Goal: Task Accomplishment & Management: Manage account settings

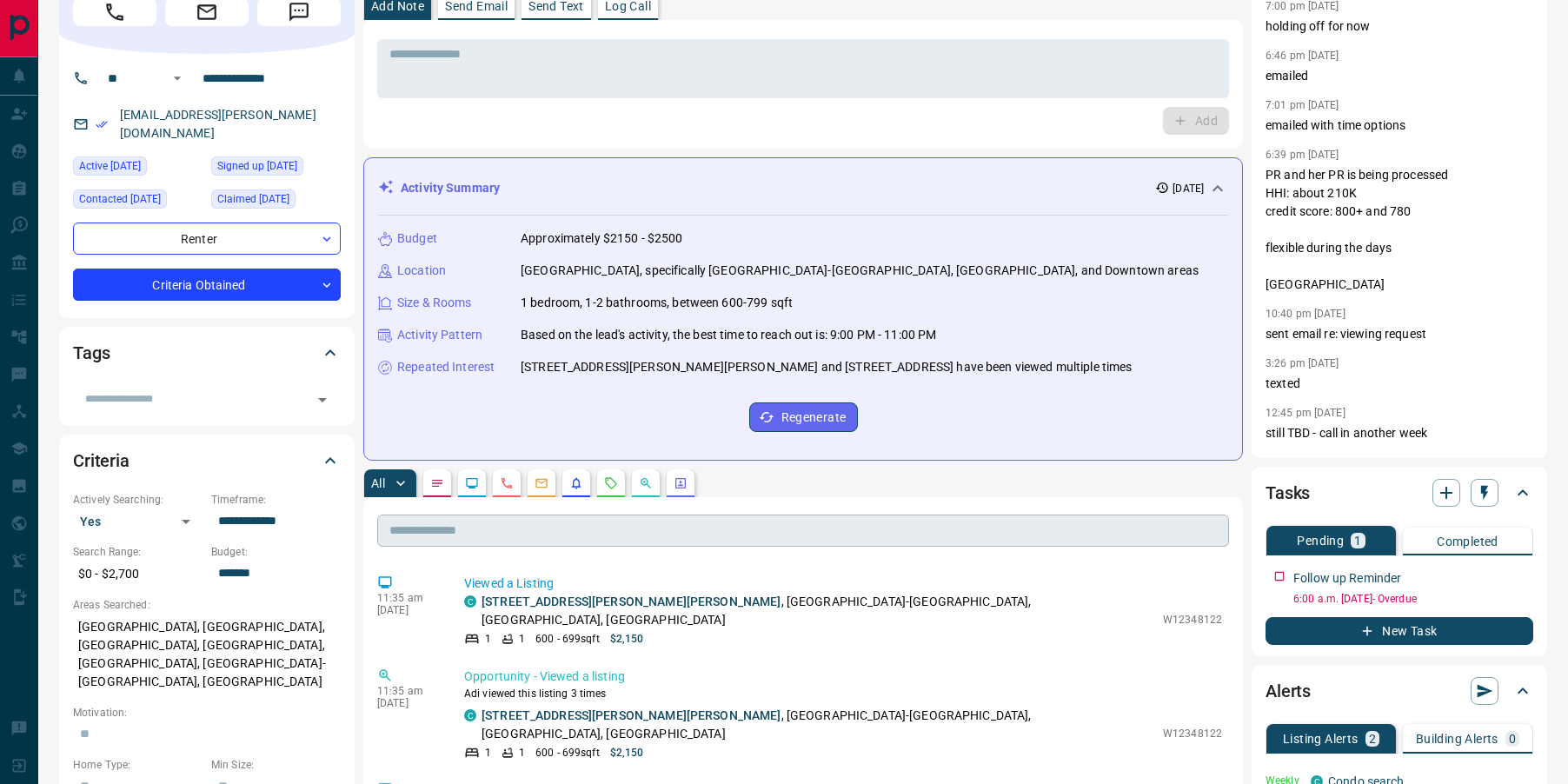
scroll to position [88, 0]
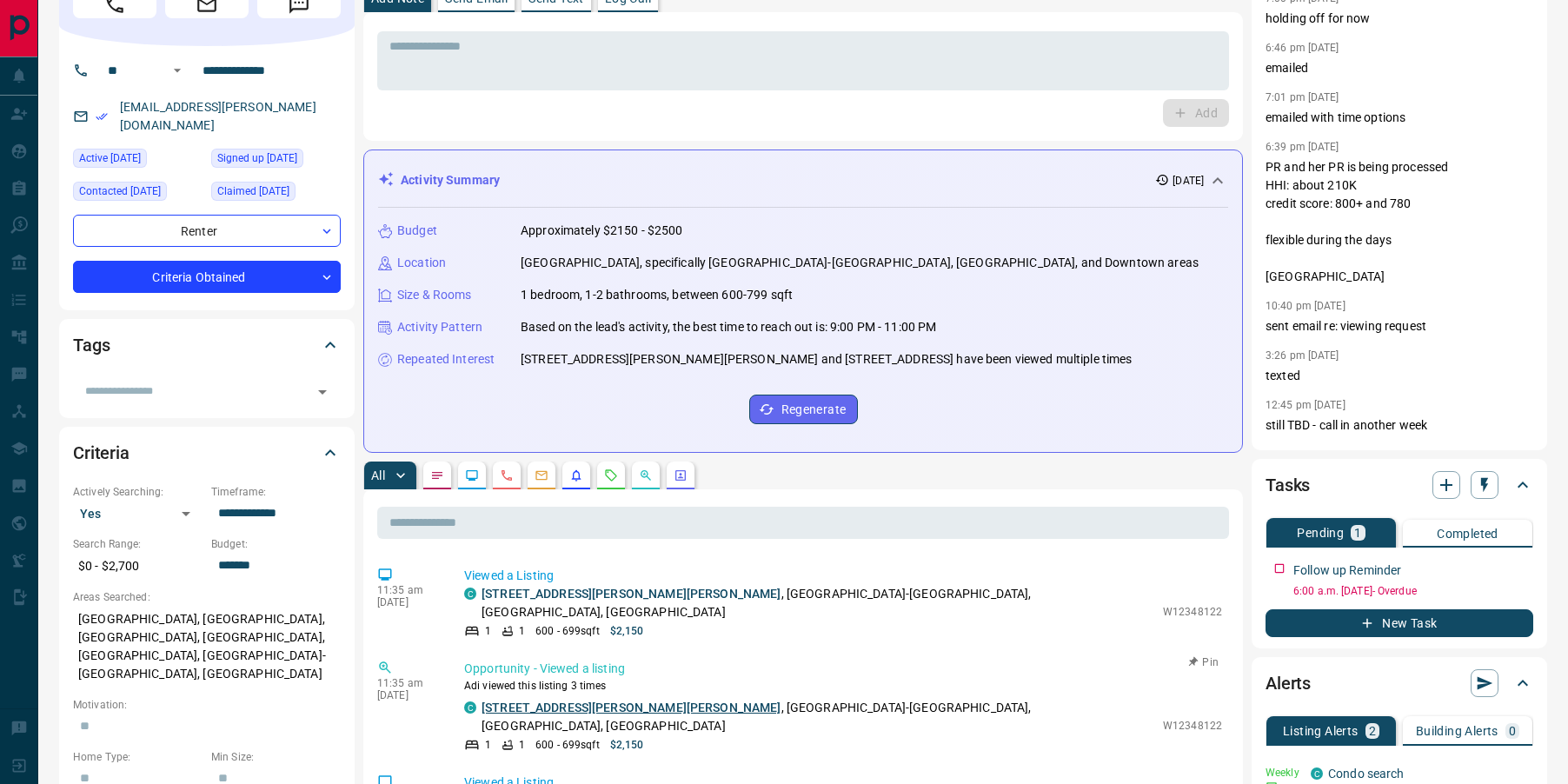
click at [549, 700] on link "[STREET_ADDRESS][PERSON_NAME][PERSON_NAME]" at bounding box center [631, 707] width 300 height 14
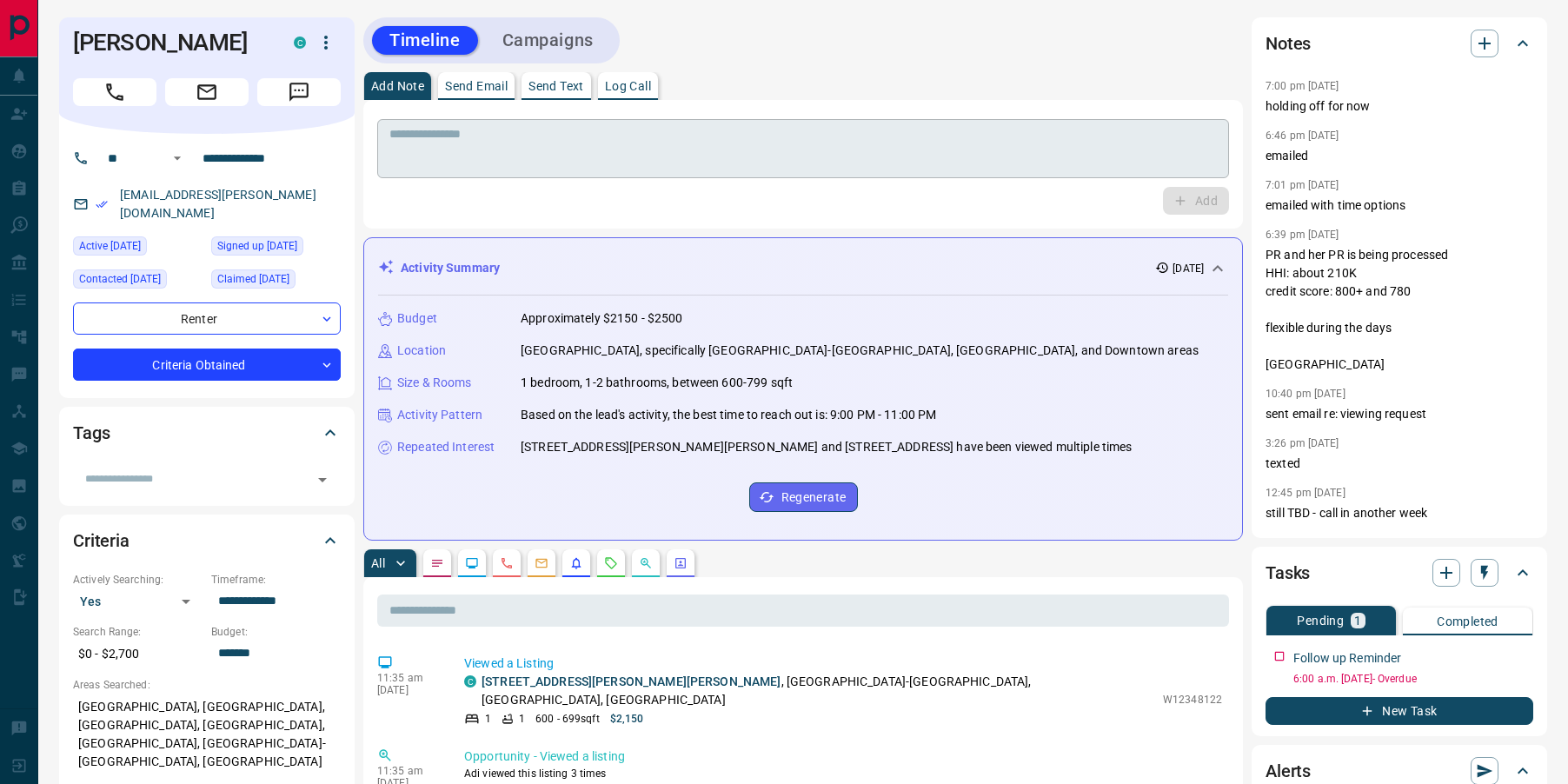
click at [527, 150] on textarea at bounding box center [803, 149] width 827 height 45
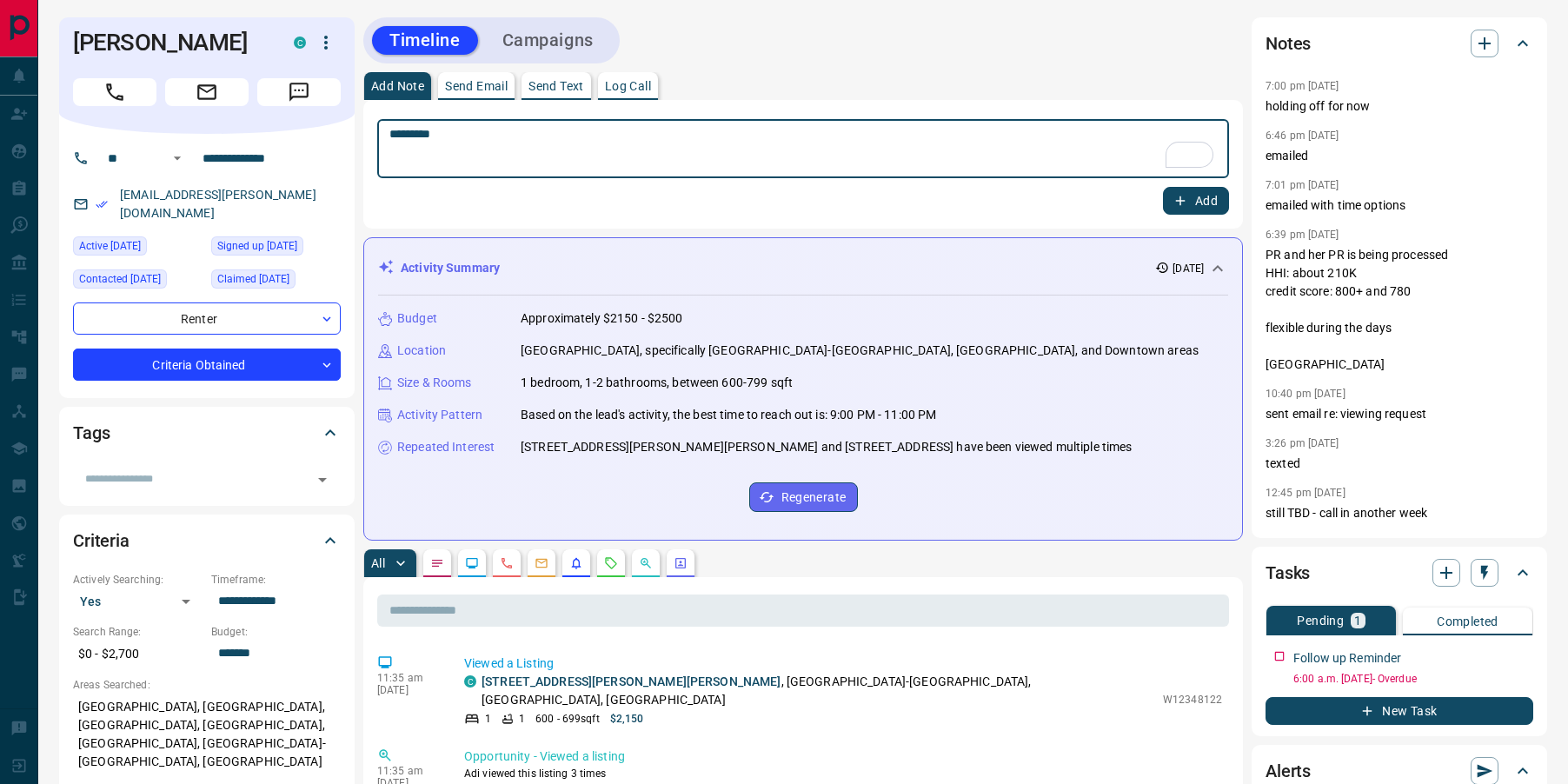
type textarea "*********"
click at [1185, 205] on icon "button" at bounding box center [1180, 201] width 16 height 16
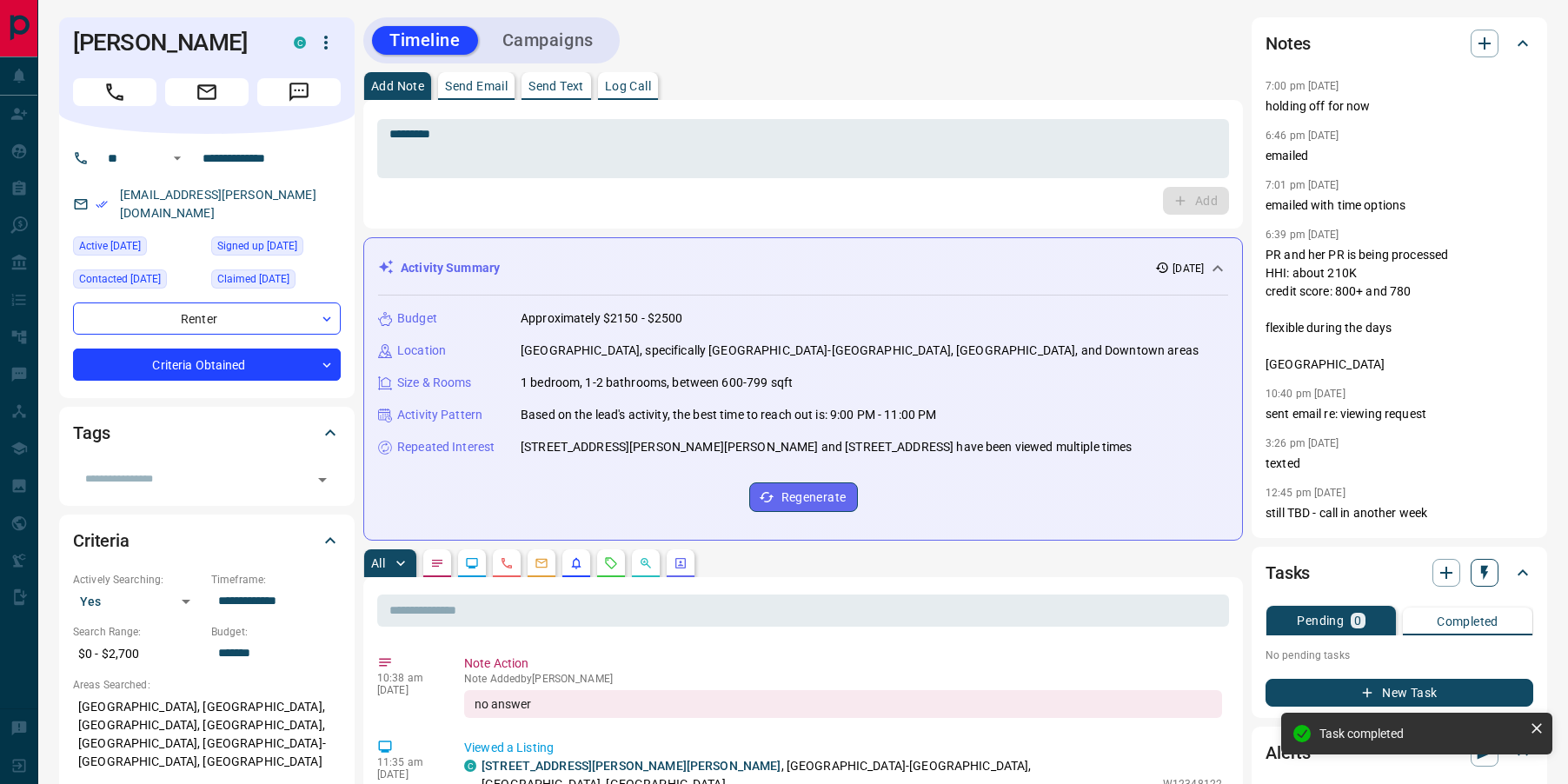
click at [1485, 572] on icon "button" at bounding box center [1483, 573] width 7 height 15
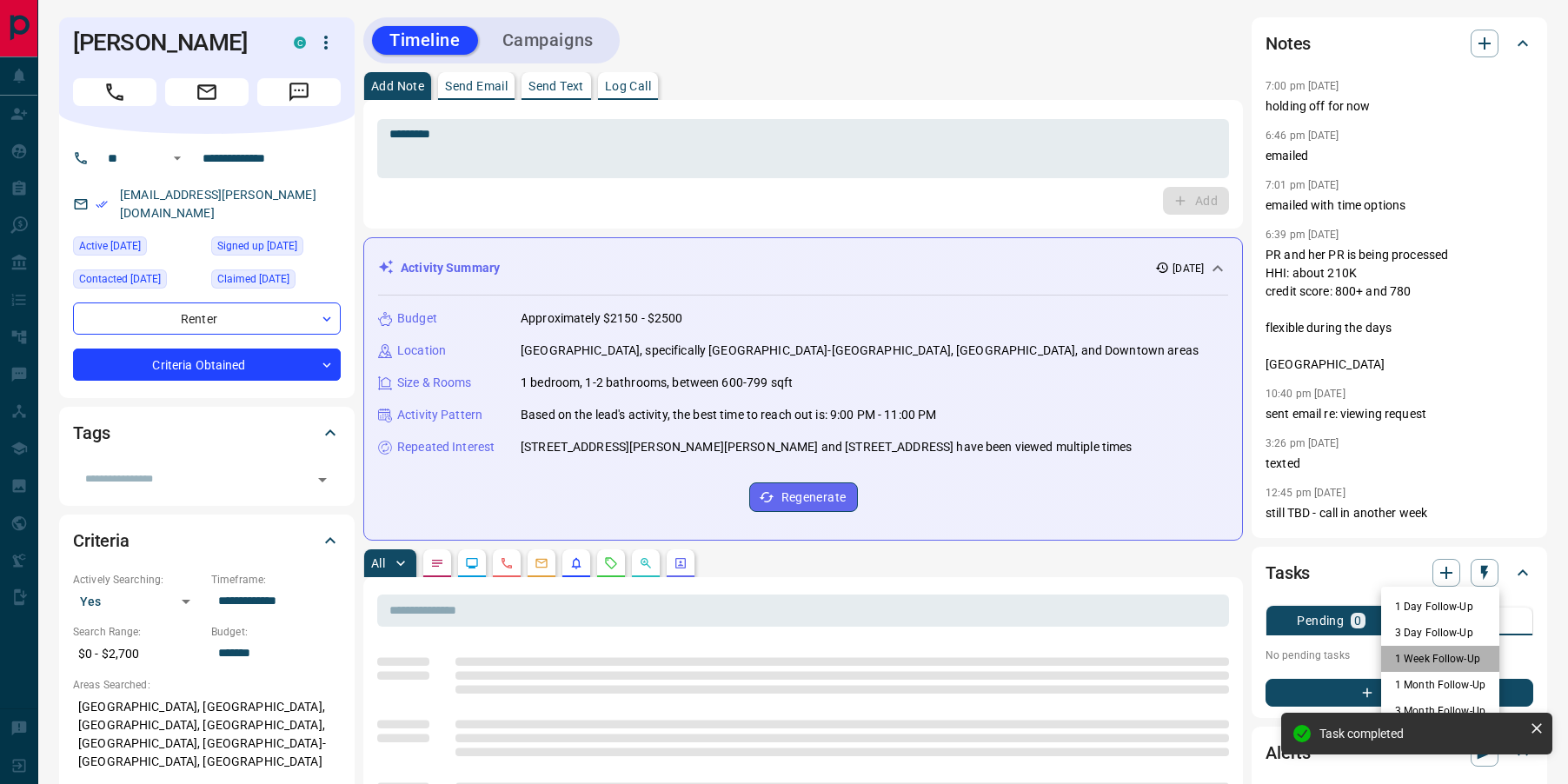
click at [1400, 658] on li "1 Week Follow-Up" at bounding box center [1439, 658] width 118 height 26
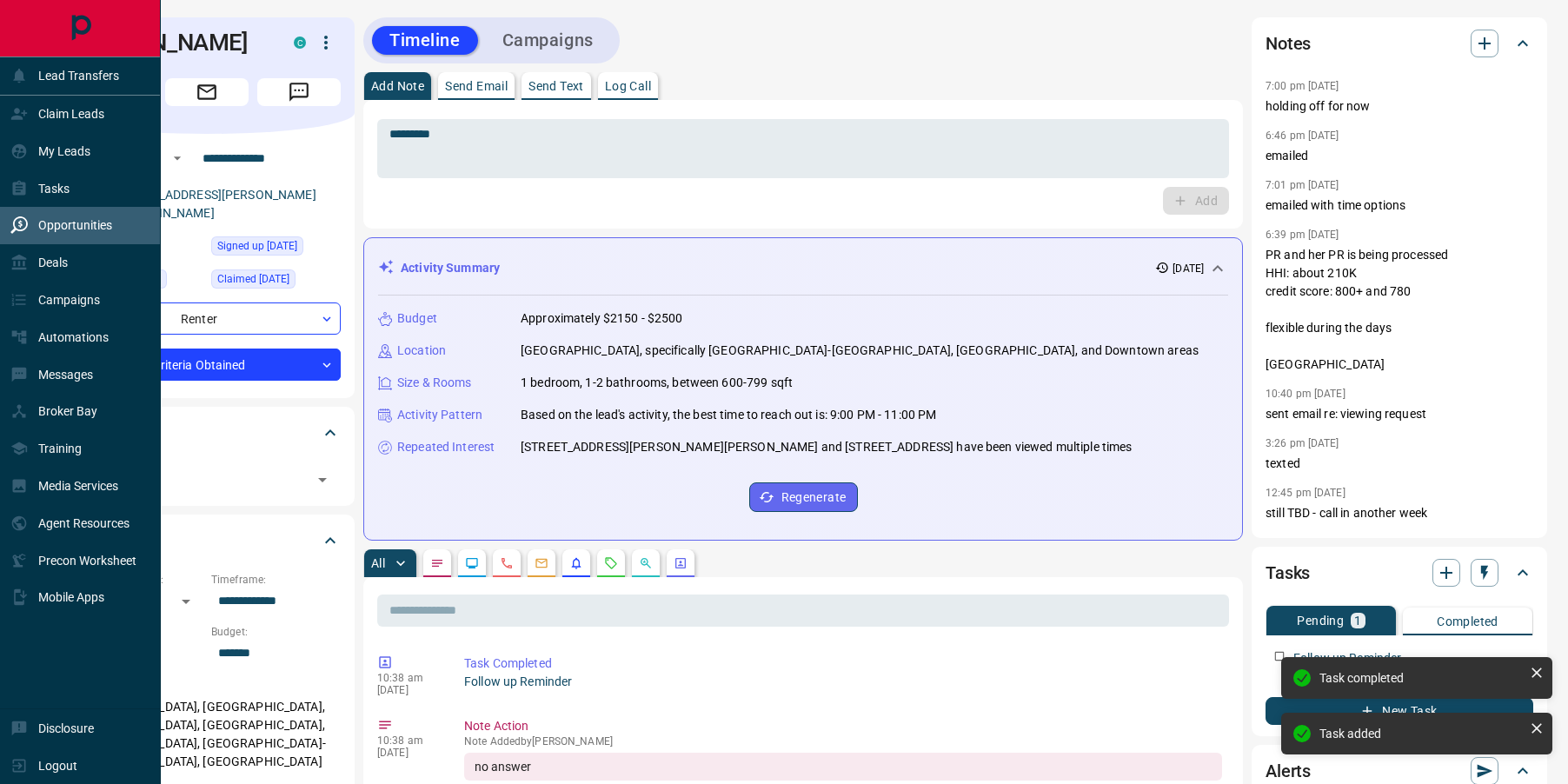
click at [20, 236] on div "Opportunities" at bounding box center [61, 225] width 101 height 28
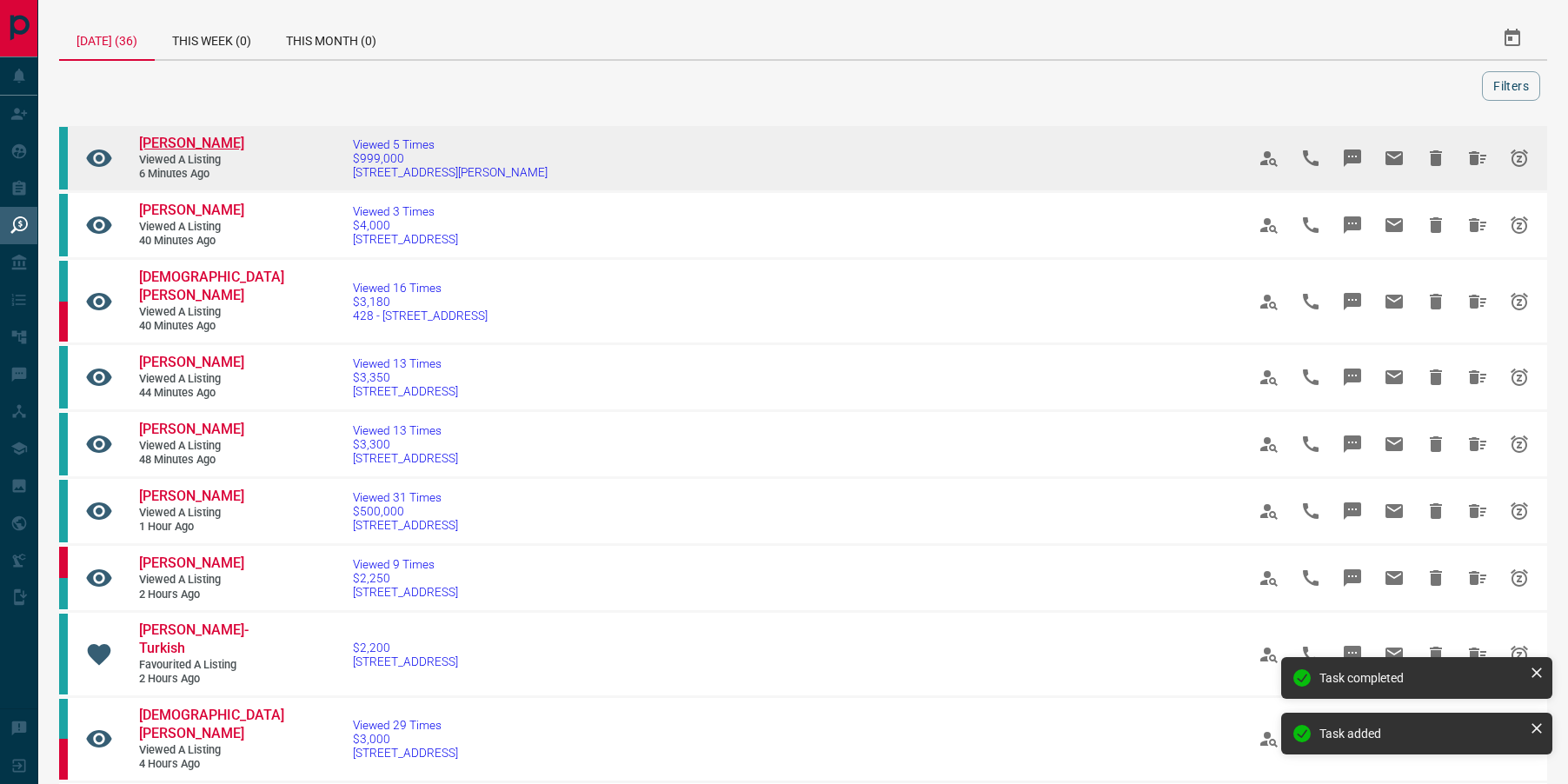
click at [186, 141] on span "[PERSON_NAME]" at bounding box center [192, 142] width 105 height 17
